Goal: Task Accomplishment & Management: Manage account settings

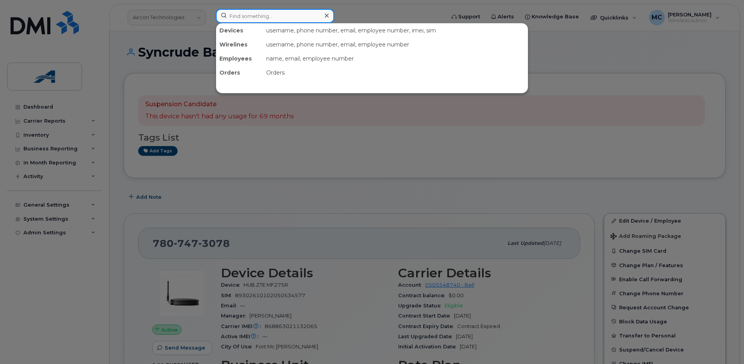
click at [231, 11] on input at bounding box center [275, 16] width 118 height 14
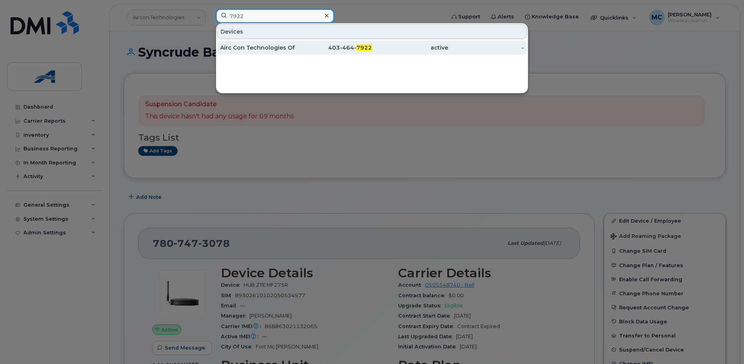
type input "7922"
click at [284, 45] on div "Airc Con Technologies Of Fort Mc [PERSON_NAME] Ltd." at bounding box center [258, 48] width 76 height 8
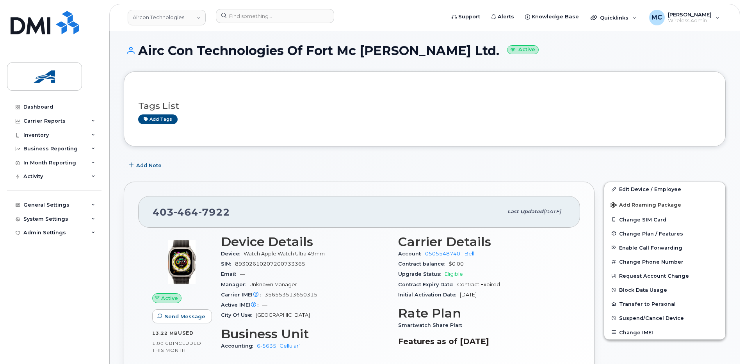
scroll to position [1, 0]
click at [629, 186] on link "Edit Device / Employee" at bounding box center [664, 189] width 121 height 14
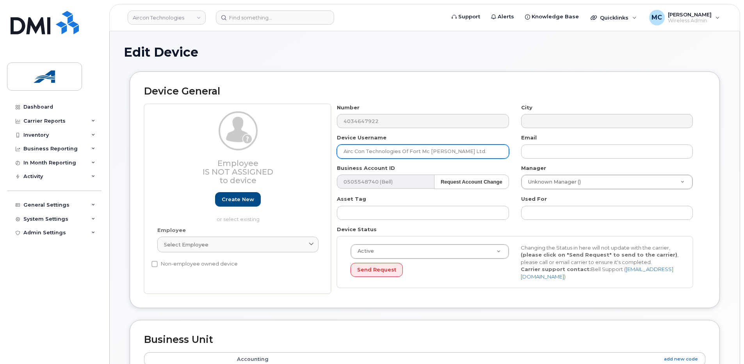
drag, startPoint x: 470, startPoint y: 147, endPoint x: 242, endPoint y: 147, distance: 228.6
click at [242, 147] on div "Employee Is not assigned to device Create new or select existing Employee Selec…" at bounding box center [424, 199] width 561 height 190
paste input "[PERSON_NAME] (Apple Watch)"
type input "[PERSON_NAME] (Apple Watch)"
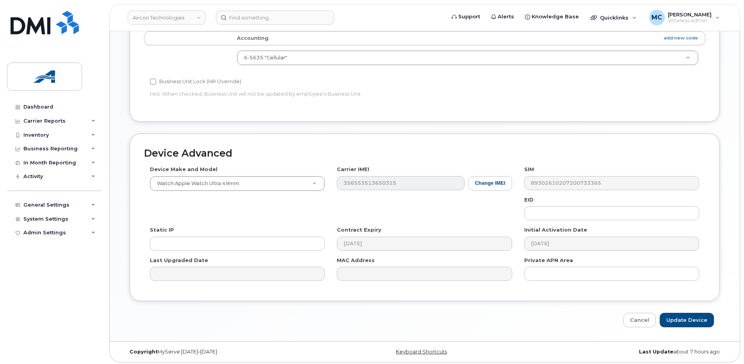
scroll to position [323, 0]
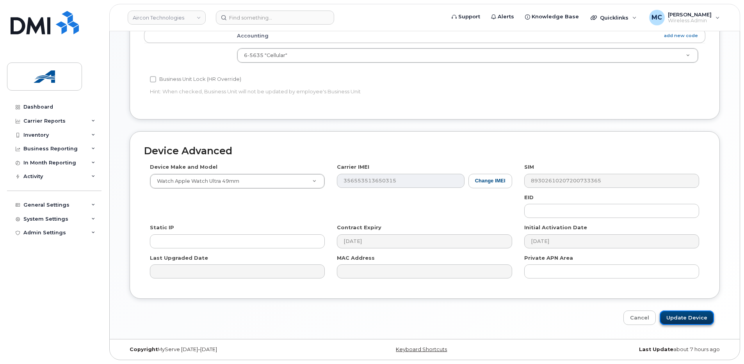
click at [686, 314] on input "Update Device" at bounding box center [686, 317] width 54 height 14
type input "Saving..."
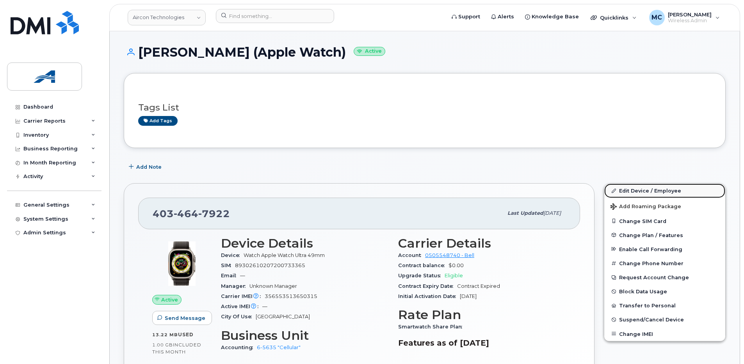
click at [640, 190] on link "Edit Device / Employee" at bounding box center [664, 190] width 121 height 14
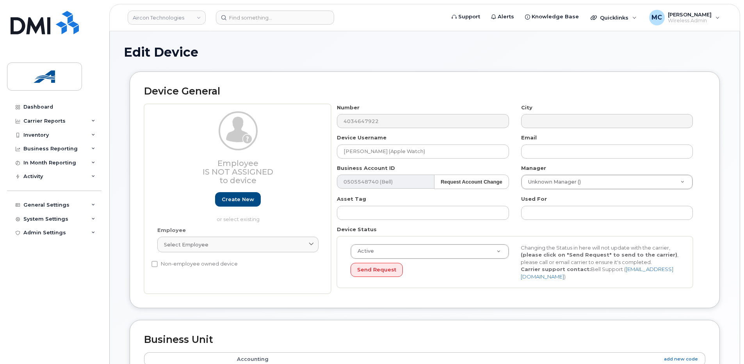
click at [251, 6] on header "Aircon Technologies Support Alerts Knowledge Base Quicklinks Suspend / Cancel D…" at bounding box center [424, 17] width 630 height 27
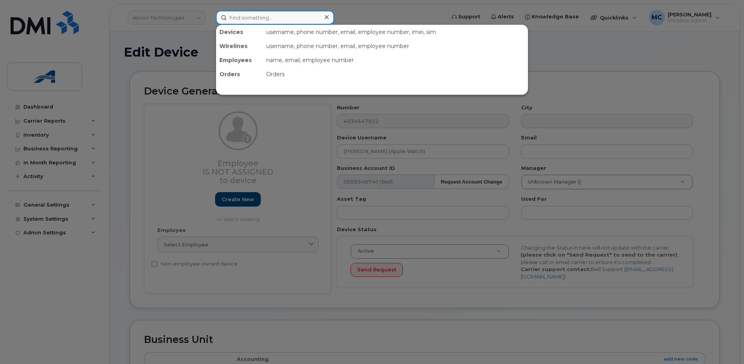
click at [250, 21] on input at bounding box center [275, 18] width 118 height 14
click at [285, 139] on div at bounding box center [372, 182] width 744 height 364
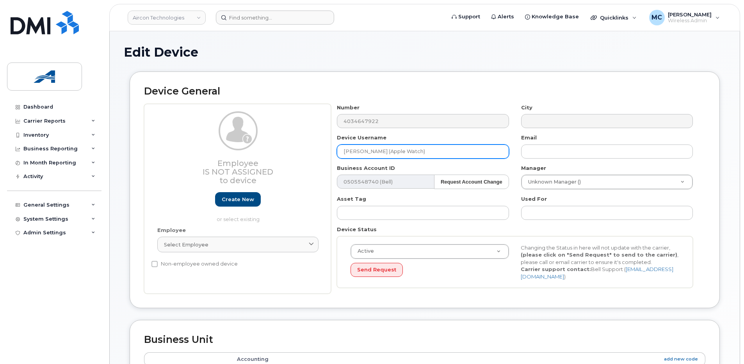
click at [355, 152] on input "Liam (Apple Watch)" at bounding box center [423, 151] width 172 height 14
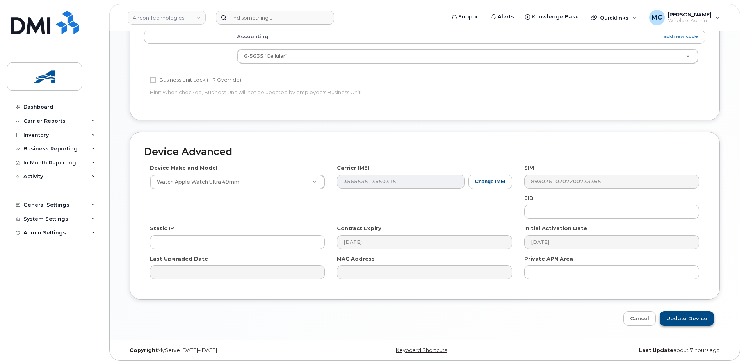
scroll to position [323, 0]
type input "Liam? (Apple Watch)"
click at [693, 316] on input "Update Device" at bounding box center [686, 317] width 54 height 14
type input "Saving..."
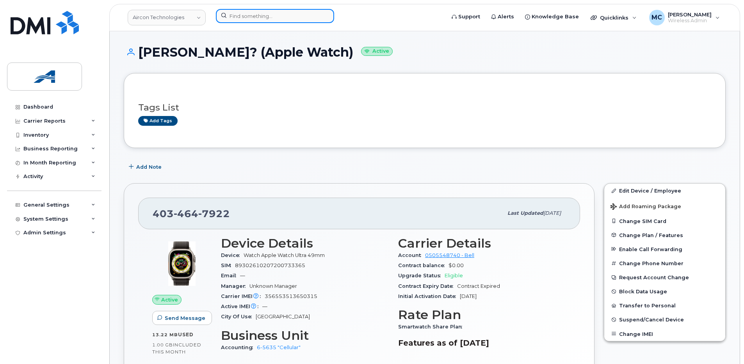
click at [249, 14] on input at bounding box center [275, 16] width 118 height 14
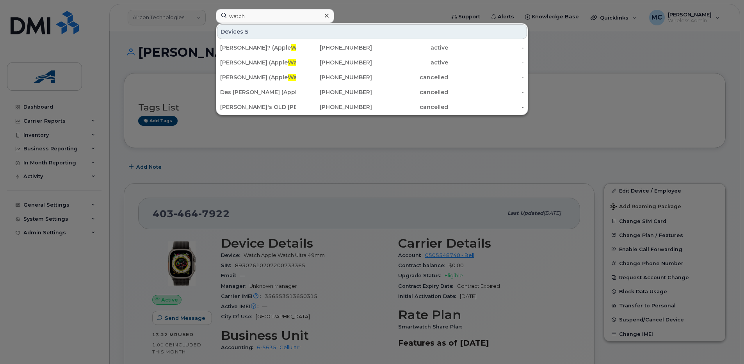
click at [597, 53] on div at bounding box center [372, 182] width 744 height 364
click at [270, 16] on input "watch" at bounding box center [275, 16] width 118 height 14
click at [248, 18] on input "watch" at bounding box center [275, 16] width 118 height 14
drag, startPoint x: 265, startPoint y: 17, endPoint x: 171, endPoint y: 14, distance: 93.7
click at [210, 14] on div "watch Devices 5 Liam? (Apple Watch ) 403-464-7922 active - Liam (Apple Watch ) …" at bounding box center [328, 17] width 236 height 17
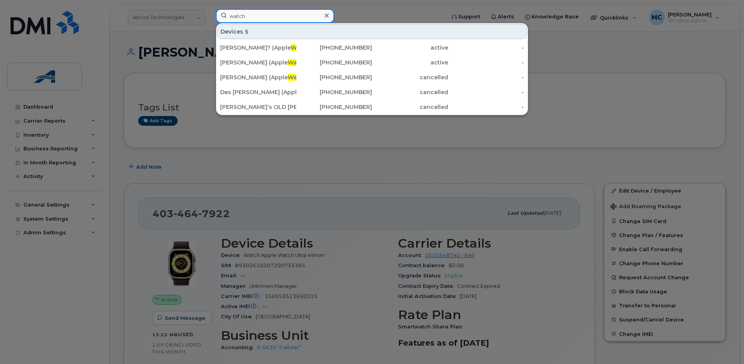
paste input "5879194452"
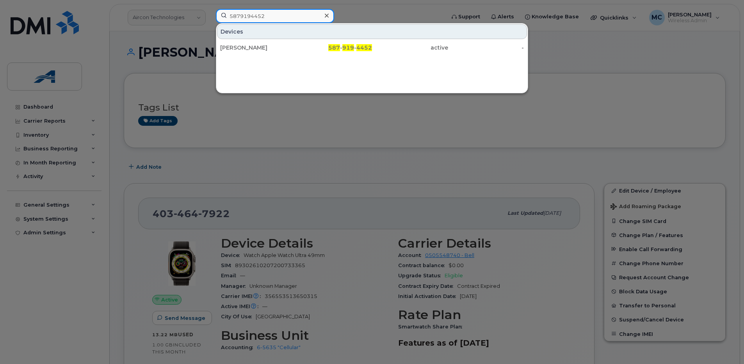
type input "5879194452"
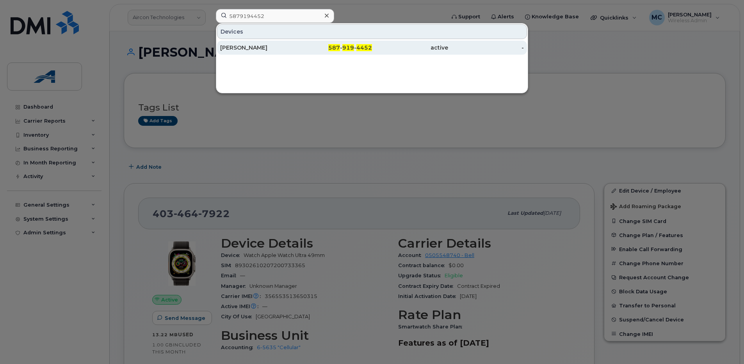
click at [260, 45] on div "Ashton Adonis" at bounding box center [258, 48] width 76 height 8
